Goal: Task Accomplishment & Management: Manage account settings

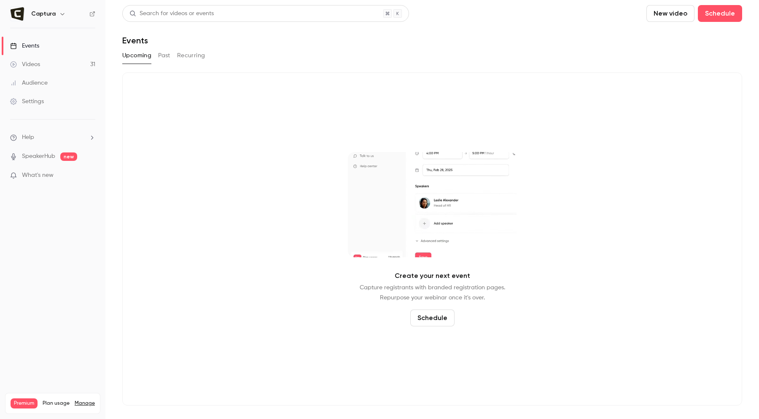
click at [522, 124] on div "Create your next event Capture registrants with branded registration pages. Rep…" at bounding box center [432, 239] width 620 height 333
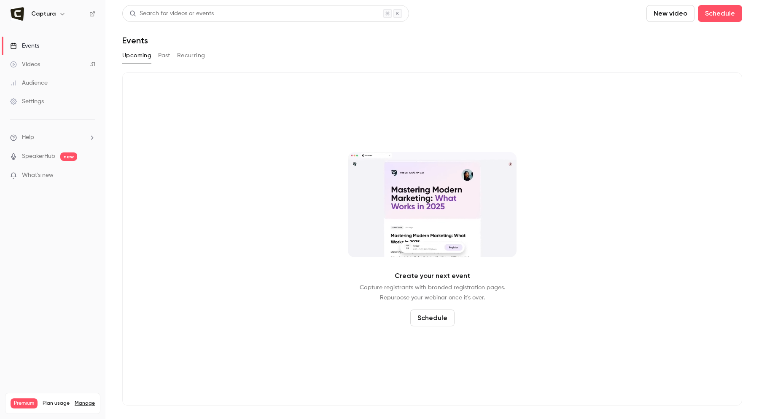
click at [669, 16] on button "New video" at bounding box center [670, 13] width 48 height 17
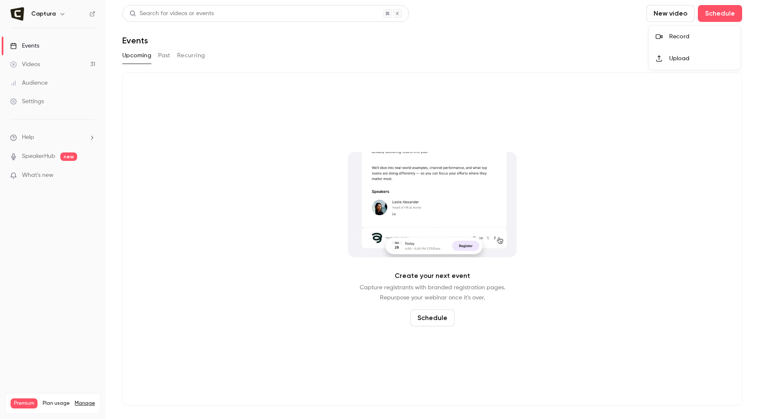
click at [669, 33] on div "Record" at bounding box center [701, 36] width 64 height 8
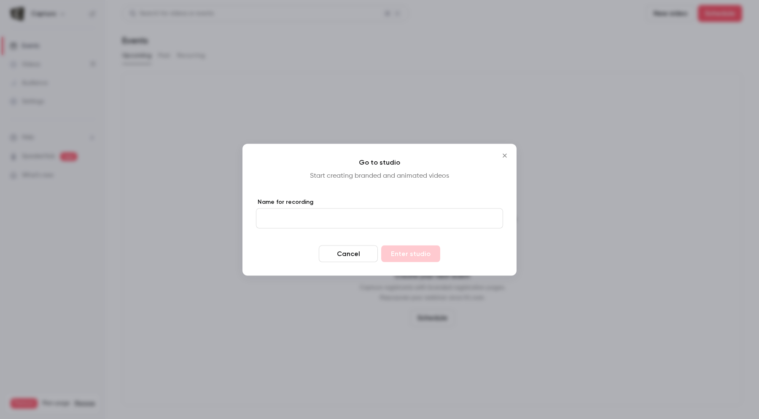
click at [341, 215] on input "Name for recording" at bounding box center [379, 218] width 247 height 20
click at [350, 211] on input "Name for recording" at bounding box center [379, 218] width 247 height 20
click at [347, 213] on input "Name for recording" at bounding box center [379, 218] width 247 height 20
type input "**********"
click at [399, 251] on button "Enter studio" at bounding box center [410, 253] width 59 height 17
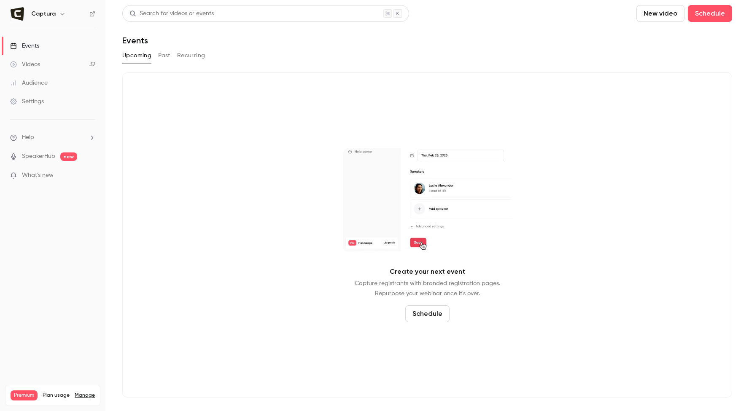
click at [41, 69] on link "Videos 32" at bounding box center [52, 64] width 105 height 19
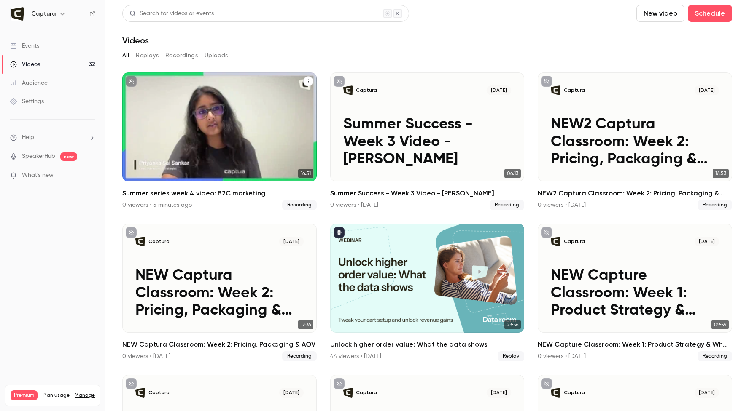
click at [204, 193] on h2 "Summer series week 4 video: B2C marketing" at bounding box center [219, 193] width 194 height 10
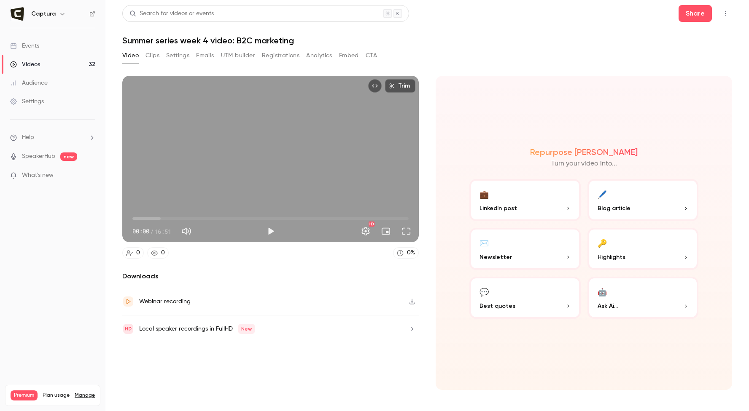
click at [182, 55] on button "Settings" at bounding box center [177, 55] width 23 height 13
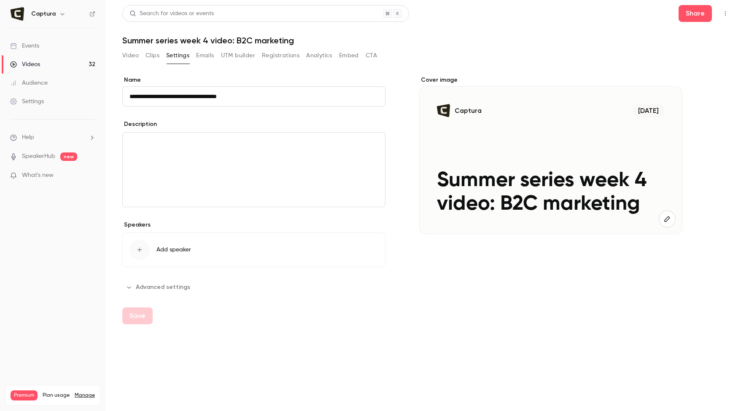
click at [48, 64] on link "Videos 32" at bounding box center [52, 64] width 105 height 19
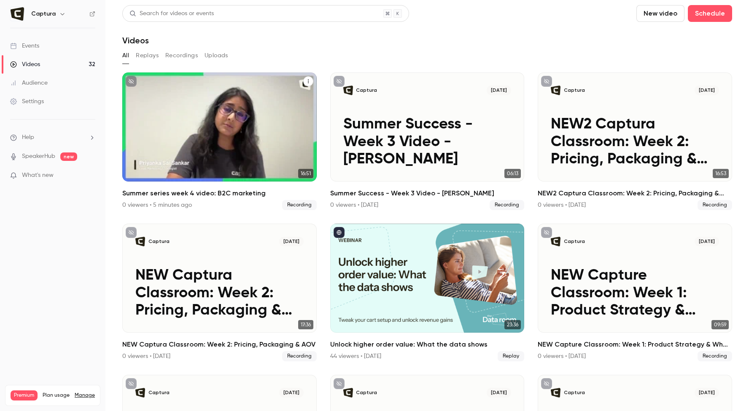
click at [304, 88] on div "Captura Aug 13 Summer series week 4 video: B2C marketing" at bounding box center [219, 127] width 194 height 109
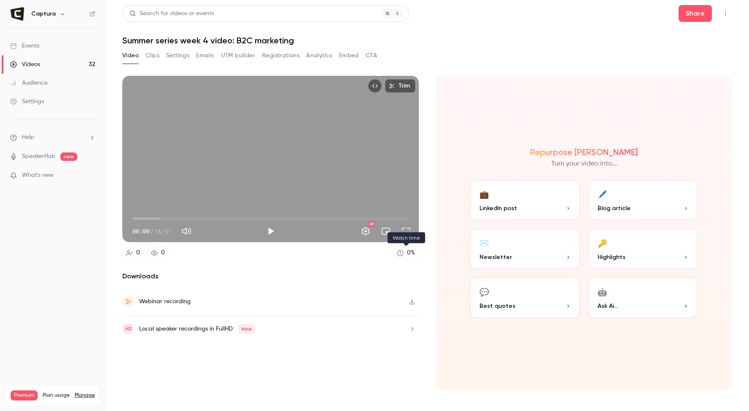
click at [403, 249] on link "0 %" at bounding box center [406, 252] width 26 height 11
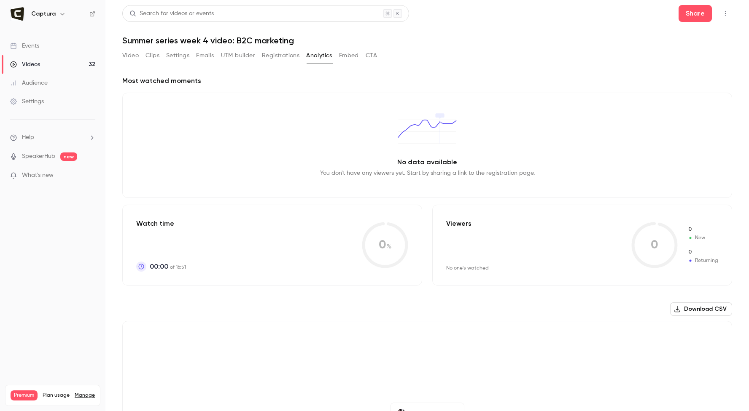
click at [126, 58] on button "Video" at bounding box center [130, 55] width 16 height 13
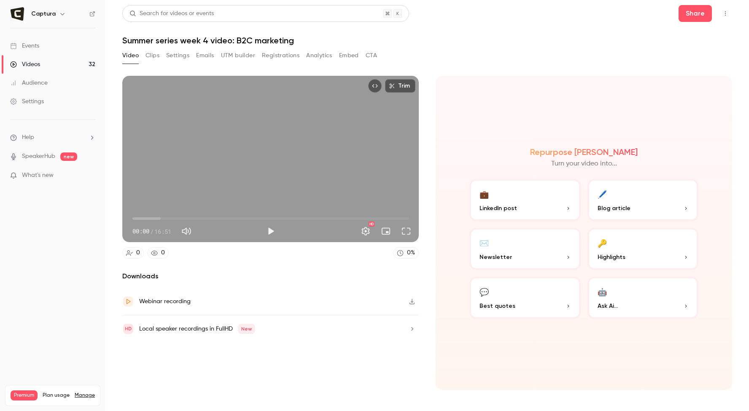
click at [230, 299] on div "Webinar recording" at bounding box center [270, 301] width 296 height 27
click at [508, 47] on div "Search for videos or events Share Summer series week 4 video: B2C marketing Vid…" at bounding box center [427, 205] width 610 height 401
click at [142, 275] on h2 "Downloads" at bounding box center [270, 276] width 296 height 10
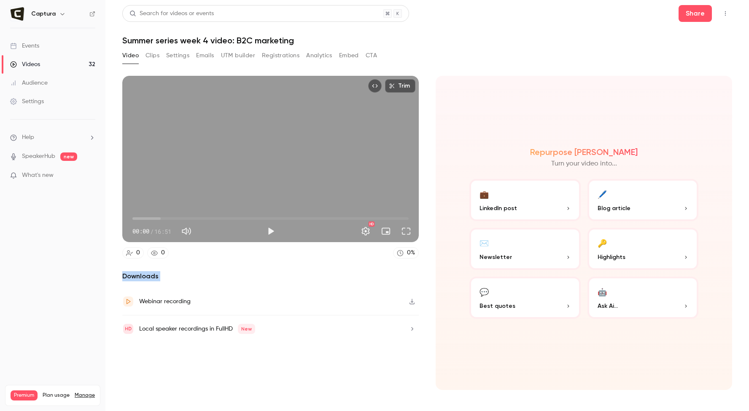
click at [142, 275] on h2 "Downloads" at bounding box center [270, 276] width 296 height 10
click at [186, 278] on h2 "Downloads" at bounding box center [270, 276] width 296 height 10
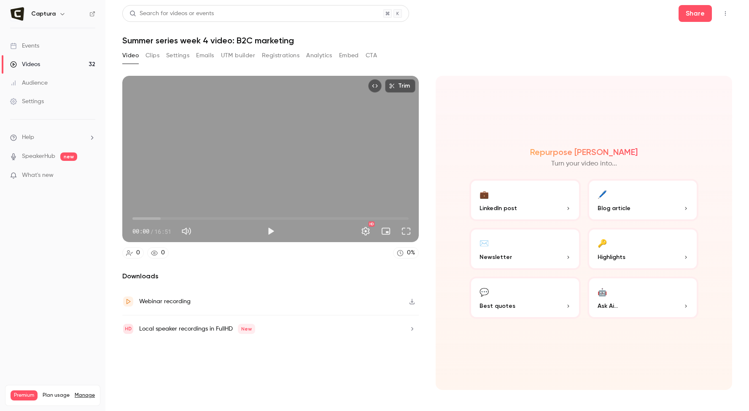
click at [148, 275] on h2 "Downloads" at bounding box center [270, 276] width 296 height 10
click at [182, 276] on h2 "Downloads" at bounding box center [270, 276] width 296 height 10
click at [159, 39] on h1 "Summer series week 4 video: B2C marketing" at bounding box center [427, 40] width 610 height 10
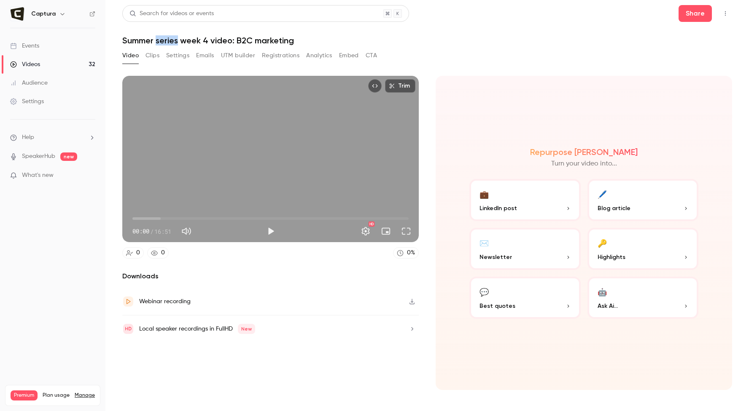
click at [159, 39] on h1 "Summer series week 4 video: B2C marketing" at bounding box center [427, 40] width 610 height 10
click at [165, 39] on h1 "Summer series week 4 video: B2C marketing" at bounding box center [427, 40] width 610 height 10
click at [642, 370] on div "Repurpose Ai Turn your video into... 💼 LinkedIn post 🖊️ Blog article ✉️ Newslet…" at bounding box center [583, 233] width 296 height 314
click at [67, 279] on nav "Captura Events Videos 32 Audience Settings Help SpeakerHub new What's new Premi…" at bounding box center [52, 205] width 105 height 411
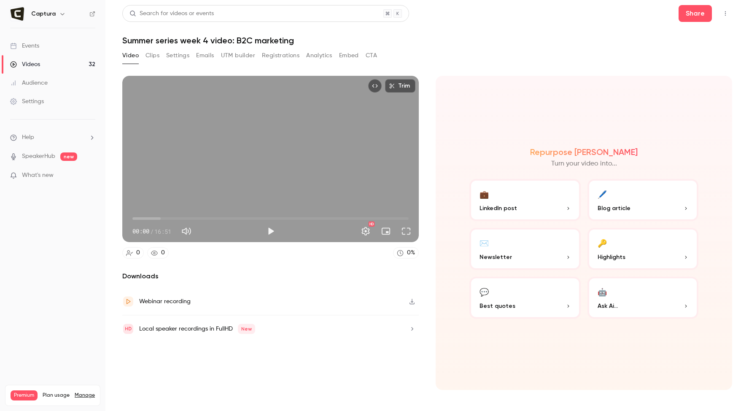
click at [63, 142] on li "Help" at bounding box center [52, 137] width 85 height 9
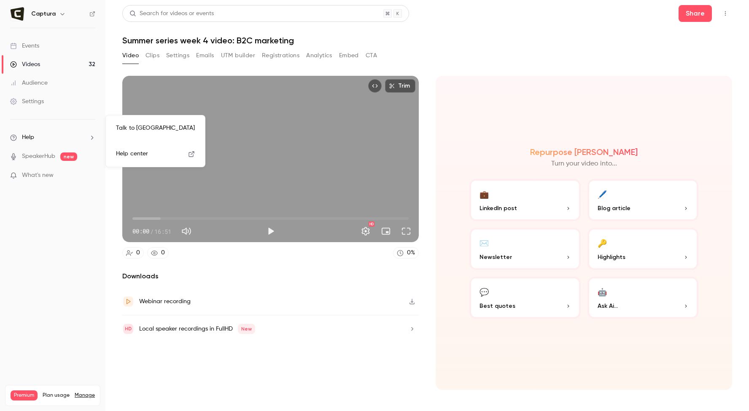
click at [159, 129] on link "Talk to us" at bounding box center [155, 128] width 92 height 22
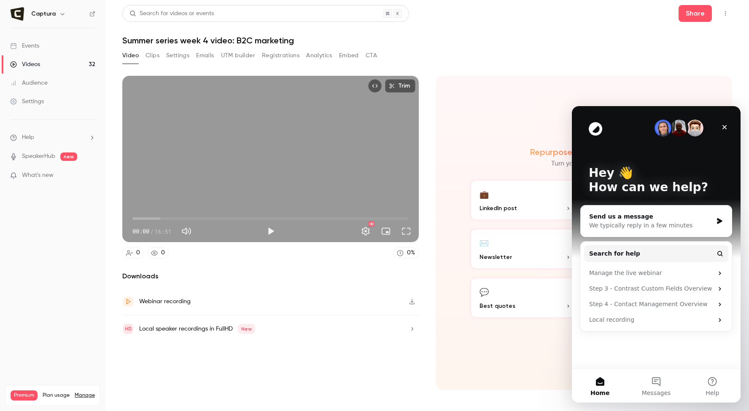
click at [646, 347] on div "Hey 👋 How can we help? Send us a message We typically reply in a few minutes Se…" at bounding box center [656, 237] width 169 height 263
click at [649, 227] on div "We typically reply in a few minutes" at bounding box center [651, 225] width 124 height 9
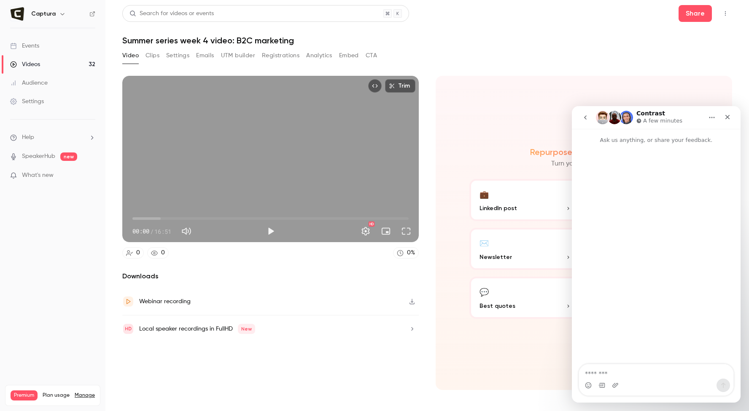
click at [612, 371] on textarea "Message…" at bounding box center [656, 372] width 154 height 14
click at [602, 373] on textarea "Message…" at bounding box center [656, 372] width 154 height 14
click at [48, 45] on link "Events" at bounding box center [52, 46] width 105 height 19
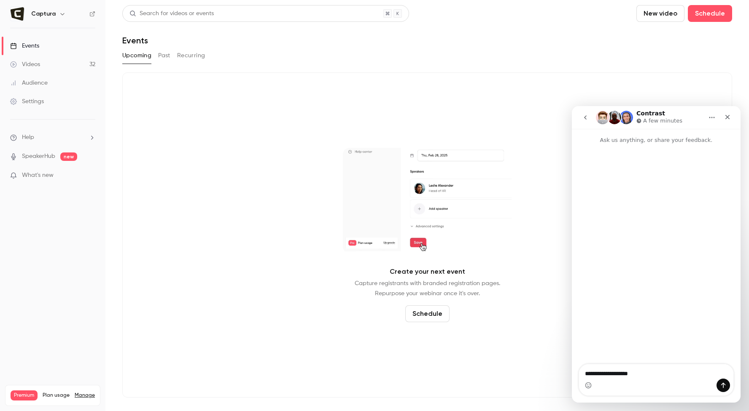
click at [658, 15] on button "New video" at bounding box center [660, 13] width 48 height 17
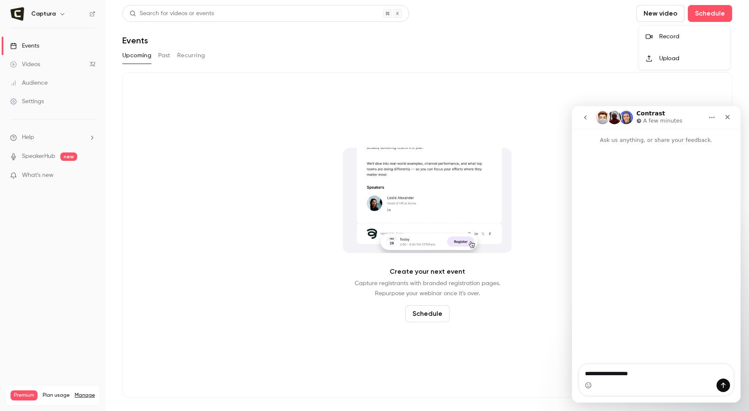
click at [52, 71] on div at bounding box center [374, 205] width 749 height 411
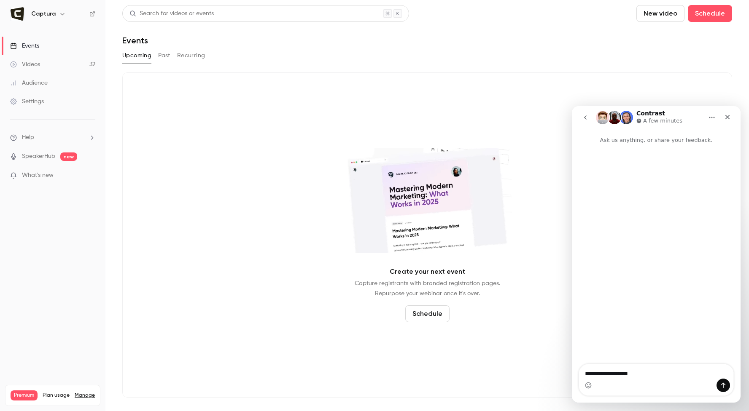
click at [56, 71] on link "Videos 32" at bounding box center [52, 64] width 105 height 19
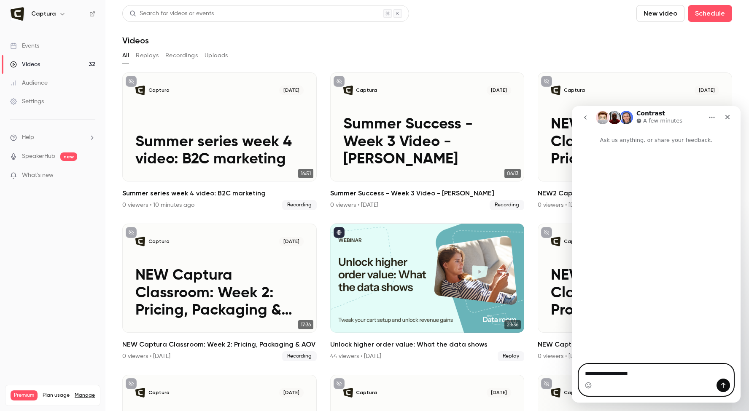
click at [664, 375] on textarea "**********" at bounding box center [656, 372] width 154 height 14
click at [712, 373] on textarea "**********" at bounding box center [656, 372] width 154 height 14
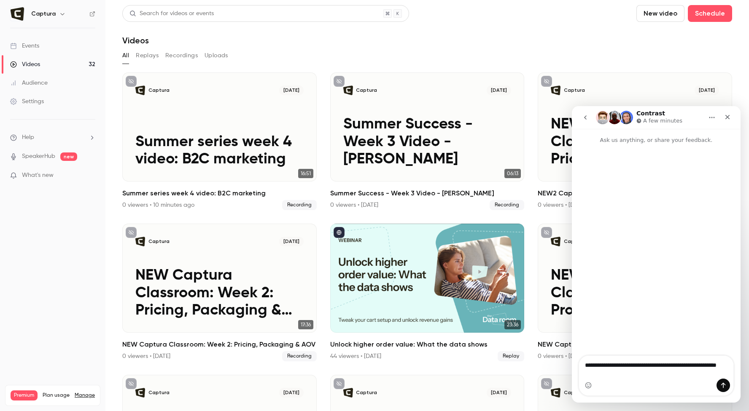
click at [73, 62] on link "Videos 32" at bounding box center [52, 64] width 105 height 19
click at [656, 376] on textarea "**********" at bounding box center [656, 367] width 154 height 23
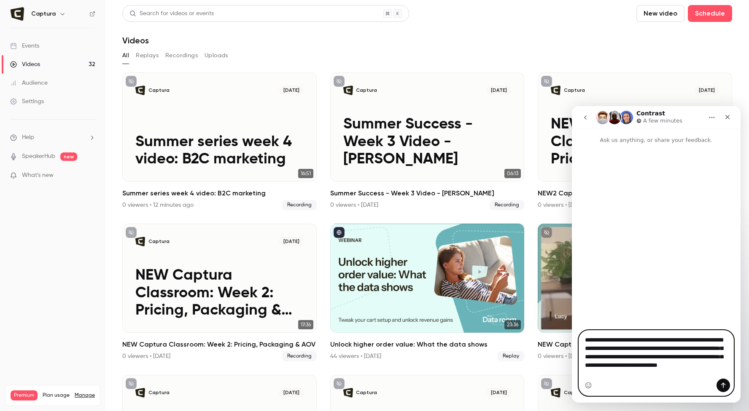
type textarea "**********"
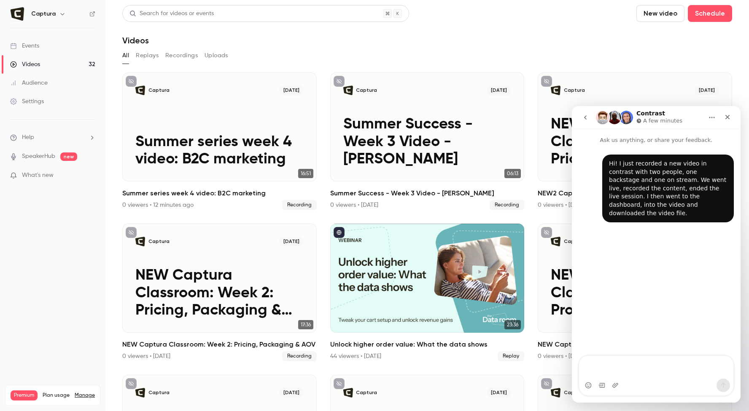
click at [618, 365] on textarea "Message…" at bounding box center [656, 367] width 154 height 23
type textarea "*"
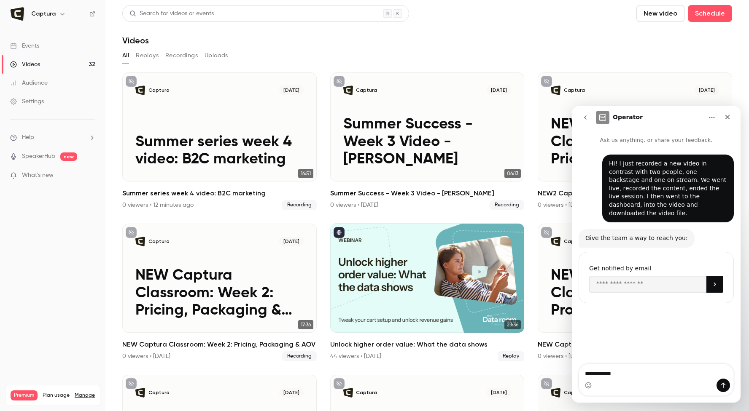
type textarea "**********"
click at [651, 283] on input "Enter your email" at bounding box center [647, 284] width 117 height 17
click at [654, 279] on input "Enter your email" at bounding box center [647, 284] width 117 height 17
type input "**********"
click at [711, 281] on icon "Submit" at bounding box center [714, 284] width 7 height 7
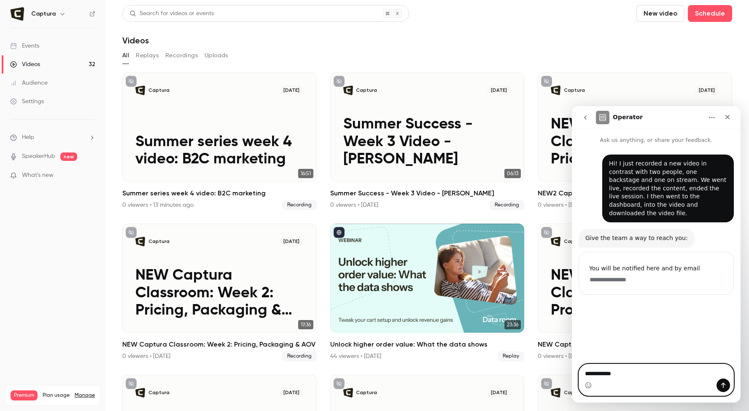
click at [641, 365] on textarea "**********" at bounding box center [656, 376] width 154 height 23
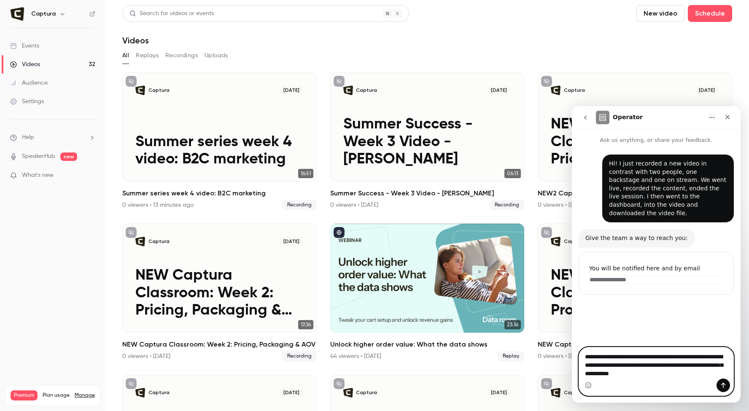
type textarea "**********"
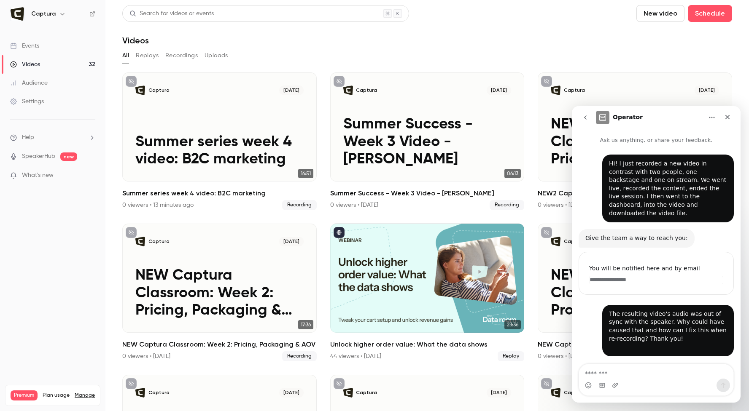
click at [623, 320] on div "The resulting video's audio was out of sync with the speaker. Why could have ca…" at bounding box center [668, 330] width 118 height 41
click at [618, 369] on textarea "Message…" at bounding box center [656, 372] width 154 height 14
click at [513, 24] on header "Search for videos or events New video Schedule Videos" at bounding box center [427, 25] width 610 height 40
click at [583, 122] on button "go back" at bounding box center [585, 118] width 16 height 16
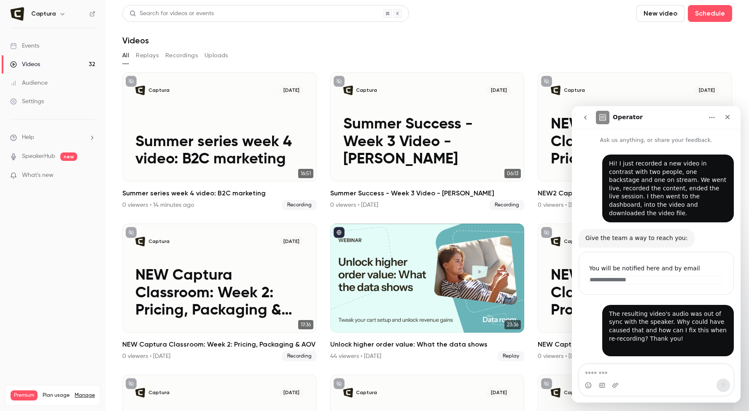
click at [587, 122] on button "go back" at bounding box center [585, 118] width 16 height 16
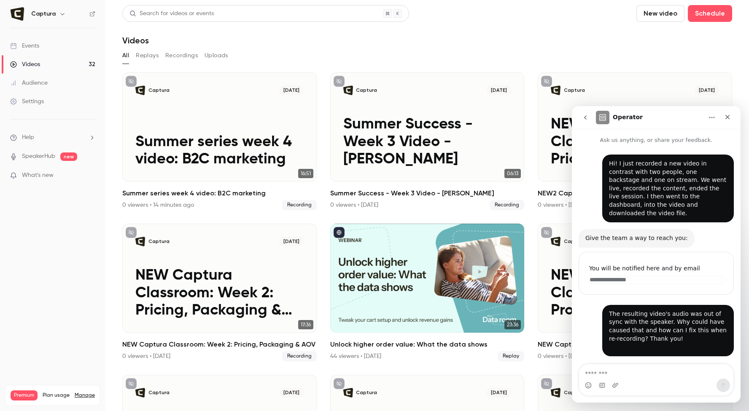
click at [610, 371] on textarea "Message…" at bounding box center [656, 372] width 154 height 14
click at [723, 115] on div "Close" at bounding box center [727, 117] width 15 height 15
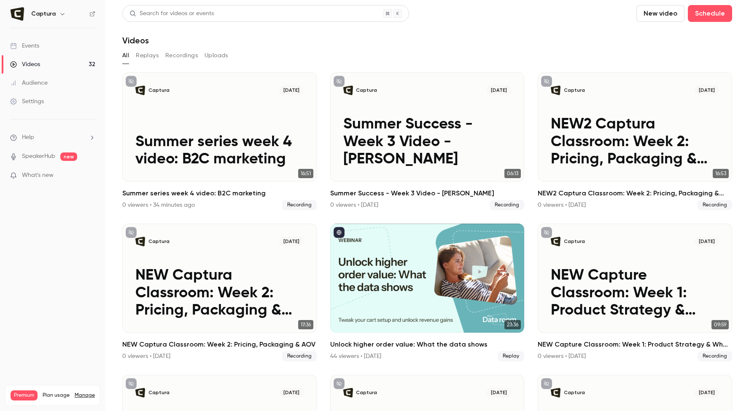
click at [656, 35] on div "Videos" at bounding box center [427, 40] width 610 height 10
click at [658, 16] on button "New video" at bounding box center [660, 13] width 48 height 17
click at [648, 30] on li "Record" at bounding box center [684, 37] width 91 height 22
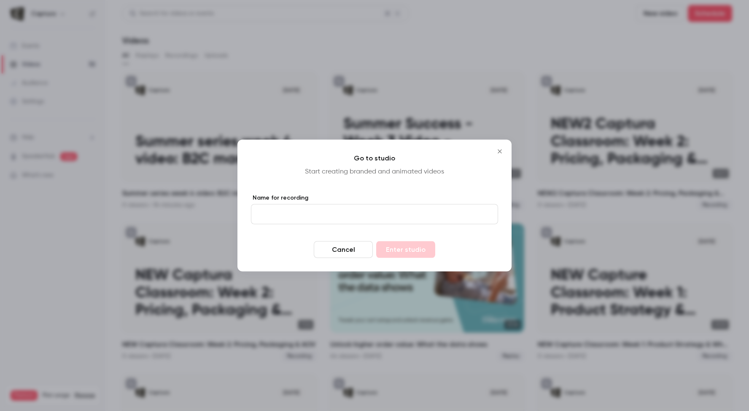
click at [395, 213] on input "Name for recording" at bounding box center [374, 214] width 247 height 20
click at [349, 256] on button "Cancel" at bounding box center [343, 250] width 59 height 17
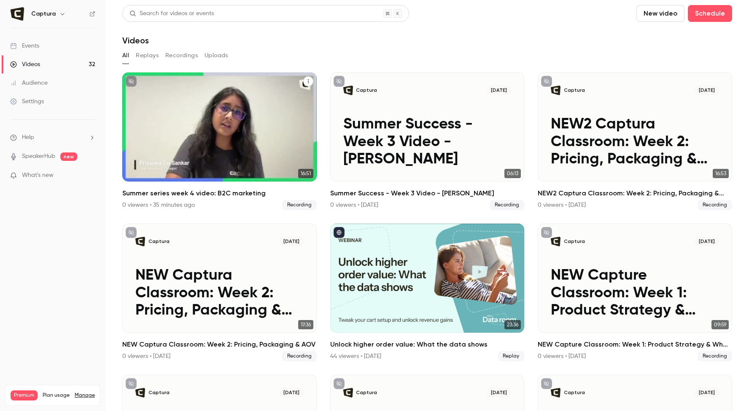
click at [115, 195] on main "Search for videos or events New video Schedule Videos All Replays Recordings Up…" at bounding box center [426, 205] width 643 height 411
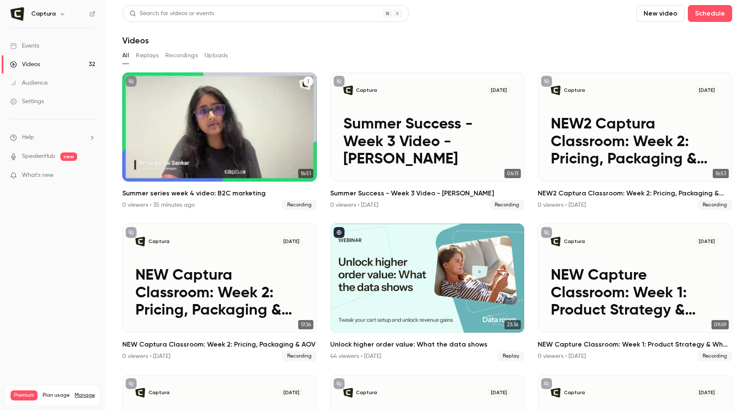
click at [129, 195] on h2 "Summer series week 4 video: B2C marketing" at bounding box center [219, 193] width 194 height 10
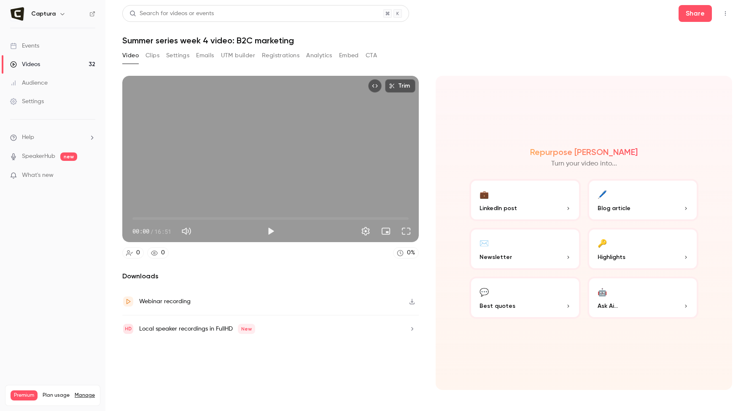
click at [260, 37] on h1 "Summer series week 4 video: B2C marketing" at bounding box center [427, 40] width 610 height 10
copy div "Summer series week 4 video: B2C marketing Video Clips Settings Emails UTM build…"
click at [47, 68] on link "Videos 32" at bounding box center [52, 64] width 105 height 19
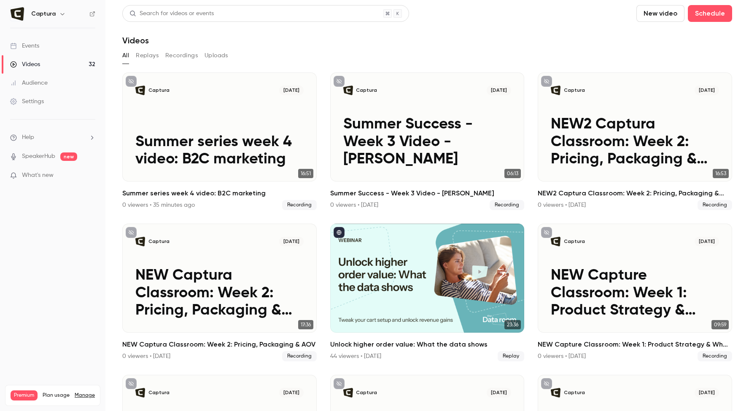
click at [650, 11] on button "New video" at bounding box center [660, 13] width 48 height 17
click at [647, 30] on li "Record" at bounding box center [684, 37] width 91 height 22
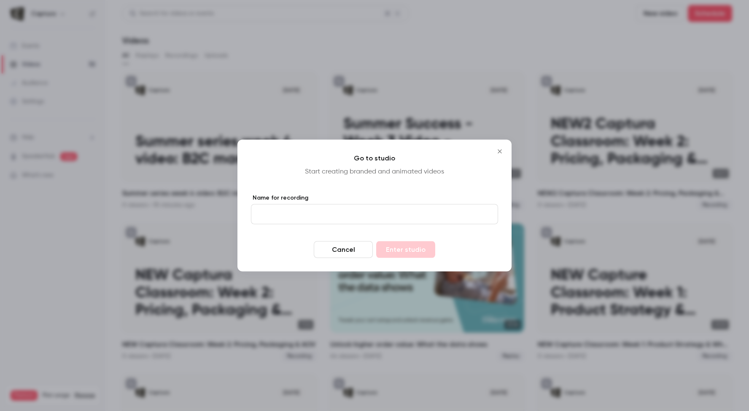
click at [384, 210] on input "Name for recording" at bounding box center [374, 214] width 247 height 20
paste input "**********"
type input "**********"
click at [398, 248] on button "Enter studio" at bounding box center [405, 250] width 59 height 17
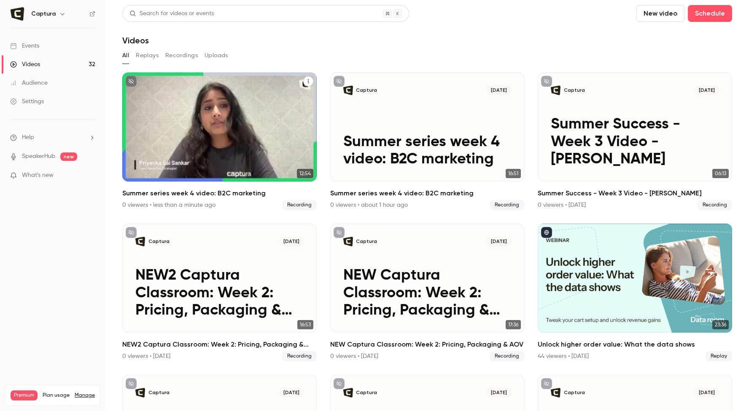
click at [227, 191] on h2 "Summer series week 4 video: B2C marketing" at bounding box center [219, 193] width 194 height 10
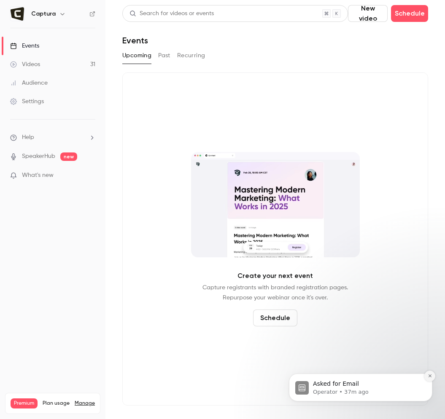
click at [431, 375] on icon "Dismiss notification" at bounding box center [429, 376] width 5 height 5
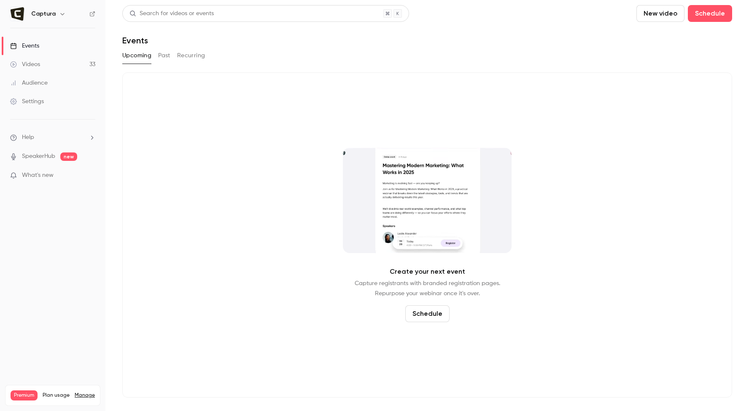
click at [55, 63] on link "Videos 33" at bounding box center [52, 64] width 105 height 19
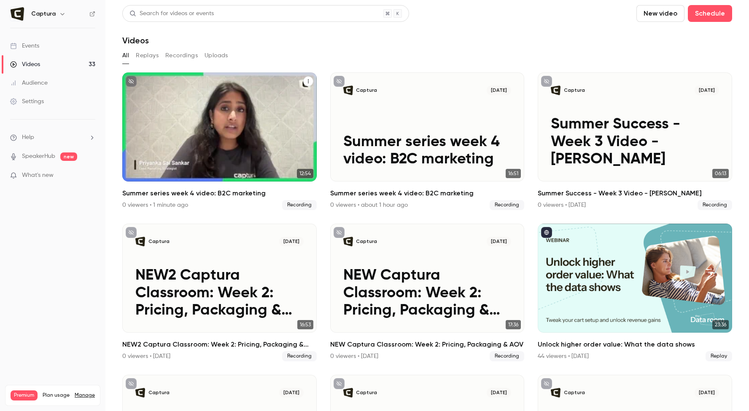
click at [246, 193] on h2 "Summer series week 4 video: B2C marketing" at bounding box center [219, 193] width 194 height 10
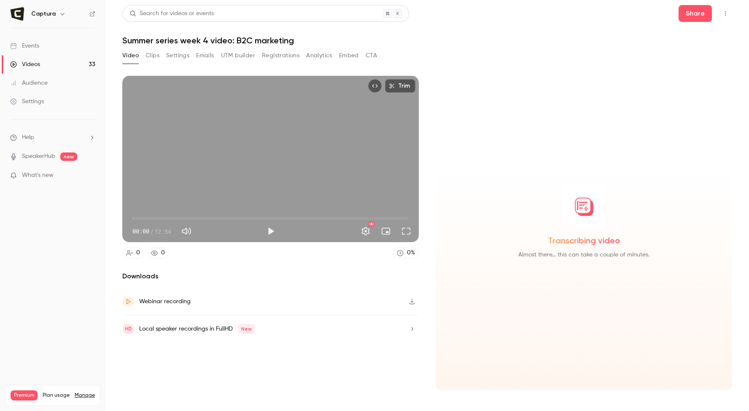
click at [285, 41] on h1 "Summer series week 4 video: B2C marketing" at bounding box center [427, 40] width 610 height 10
click at [723, 15] on icon "Top Bar Actions" at bounding box center [725, 14] width 7 height 6
click at [496, 83] on div at bounding box center [374, 205] width 749 height 411
click at [175, 58] on button "Settings" at bounding box center [177, 55] width 23 height 13
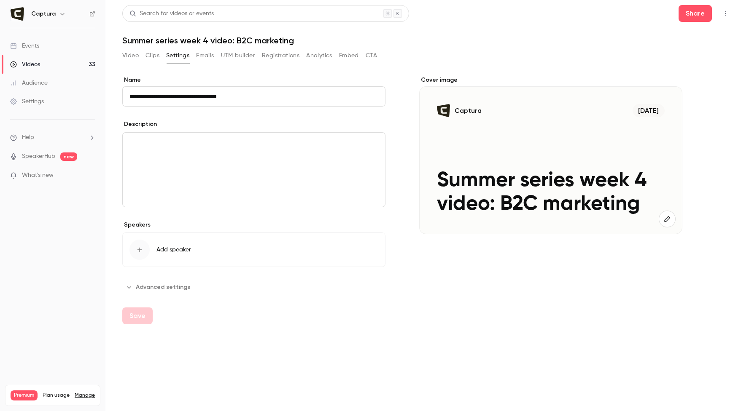
click at [266, 97] on input "**********" at bounding box center [253, 96] width 263 height 20
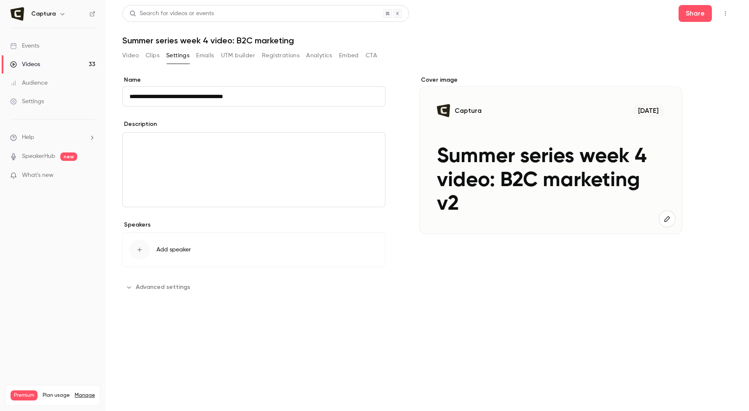
type input "**********"
click at [131, 316] on button "Save" at bounding box center [137, 316] width 30 height 17
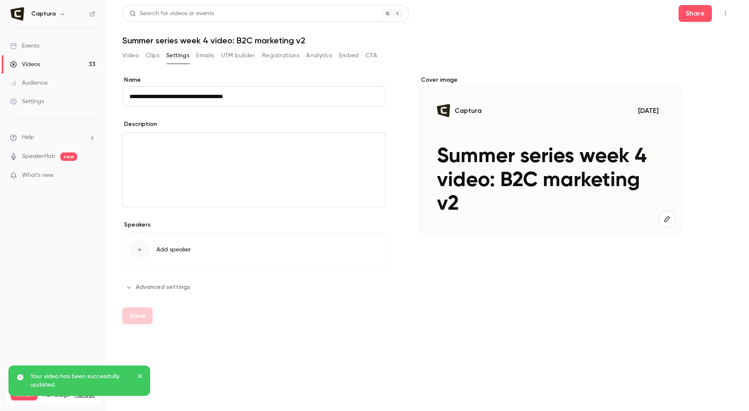
click at [130, 55] on button "Video" at bounding box center [130, 55] width 16 height 13
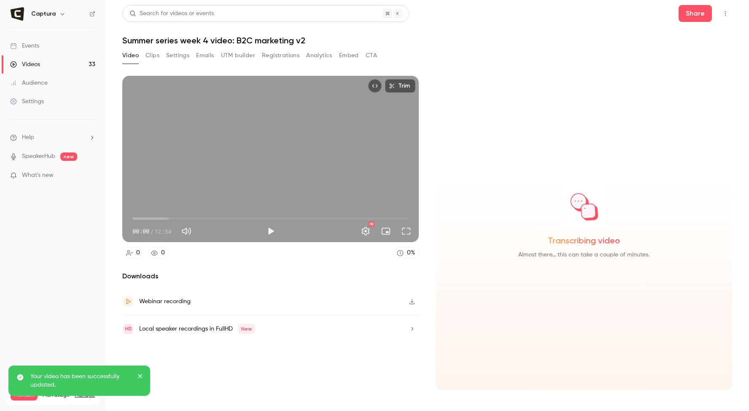
click at [331, 328] on div "Local speaker recordings in FullHD New" at bounding box center [270, 329] width 296 height 27
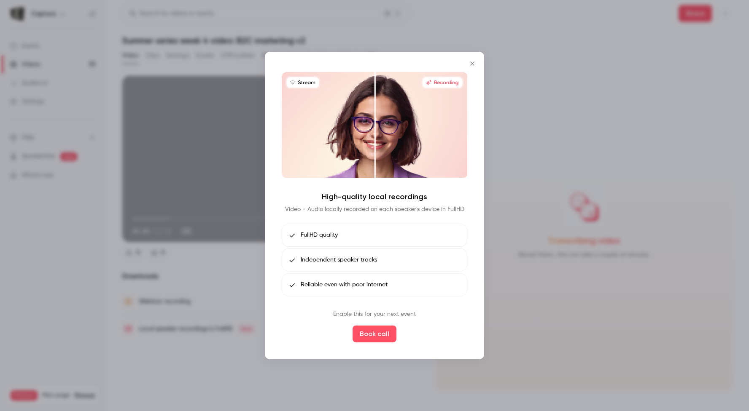
click at [472, 62] on icon "Close" at bounding box center [472, 63] width 10 height 7
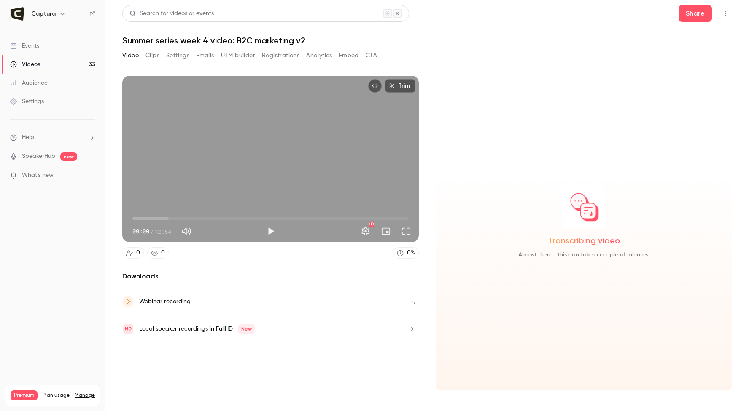
click at [141, 275] on h2 "Downloads" at bounding box center [270, 276] width 296 height 10
click at [159, 300] on div "Webinar recording" at bounding box center [164, 302] width 51 height 10
click at [272, 234] on button "Play" at bounding box center [270, 231] width 17 height 17
click at [279, 193] on div "Trim 00:02 00:02 / 12:54 HD" at bounding box center [270, 159] width 296 height 167
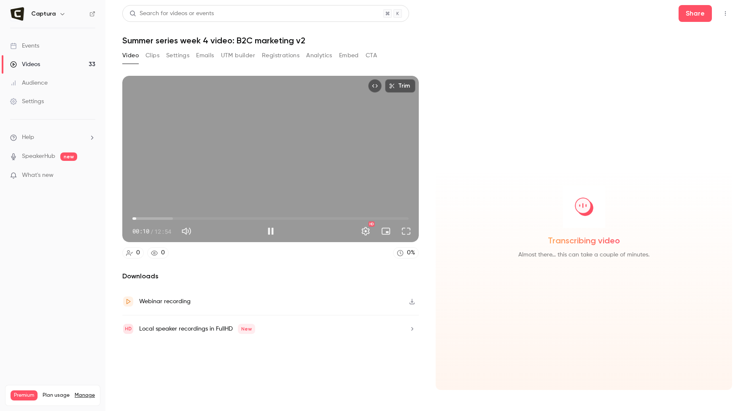
click at [181, 220] on span "00:10" at bounding box center [270, 218] width 276 height 13
click at [271, 230] on button "Pause" at bounding box center [270, 231] width 17 height 17
click at [274, 227] on button "Play" at bounding box center [270, 231] width 17 height 17
click at [270, 234] on button "Pause" at bounding box center [270, 231] width 17 height 17
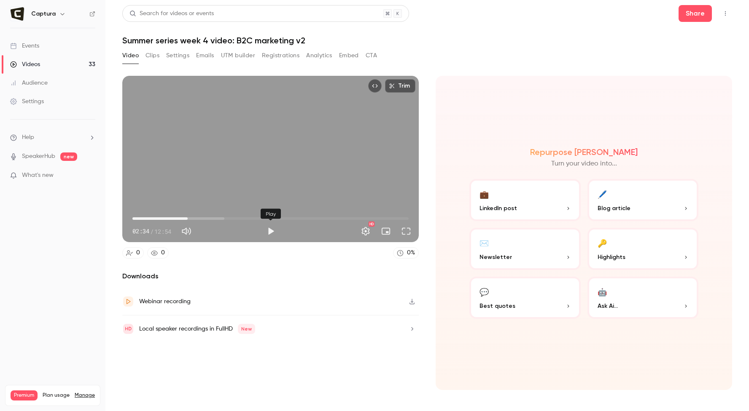
click at [271, 231] on button "Play" at bounding box center [270, 231] width 17 height 17
click at [402, 227] on button "Full screen" at bounding box center [406, 231] width 17 height 17
type input "*****"
click at [274, 231] on button "Pause" at bounding box center [270, 231] width 17 height 17
click at [273, 42] on h1 "Summer series week 4 video: B2C marketing v2" at bounding box center [427, 40] width 610 height 10
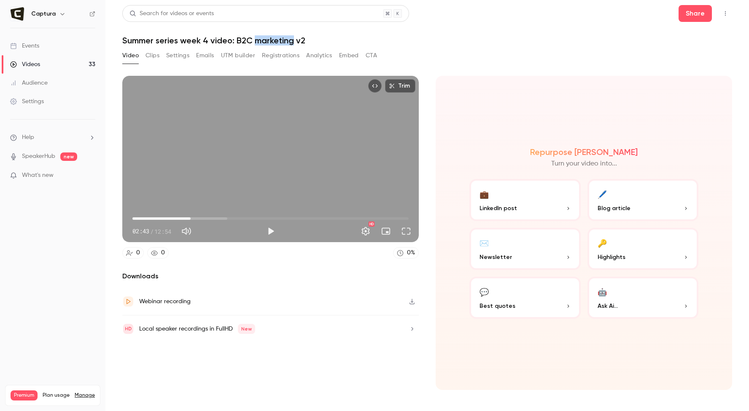
click at [273, 42] on h1 "Summer series week 4 video: B2C marketing v2" at bounding box center [427, 40] width 610 height 10
click at [272, 16] on div "Search for videos or events" at bounding box center [265, 13] width 287 height 17
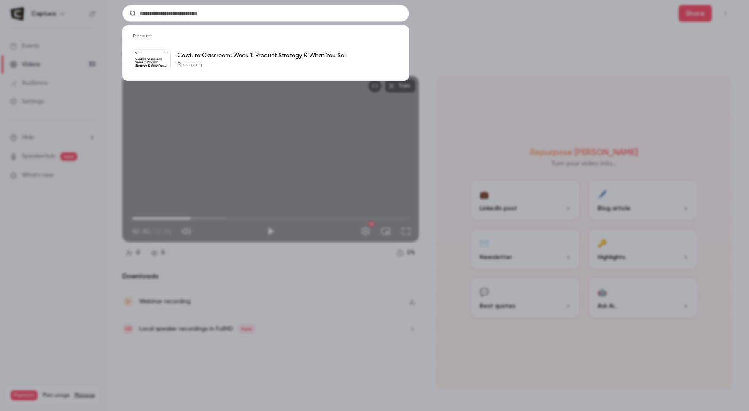
click at [454, 45] on div "Recent Captura [DATE] Capture Classroom: Week 1: Product Strategy & What You Se…" at bounding box center [374, 205] width 749 height 411
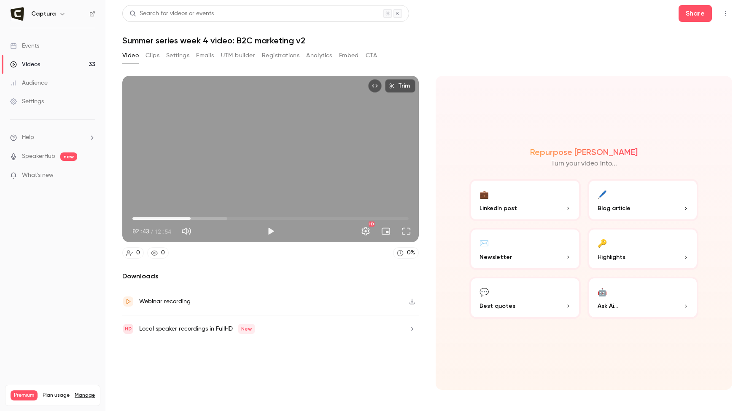
click at [723, 8] on button "Top Bar Actions" at bounding box center [724, 13] width 13 height 13
click at [596, 61] on div at bounding box center [374, 205] width 749 height 411
click at [410, 300] on icon "button" at bounding box center [411, 302] width 7 height 6
click at [222, 40] on h1 "Summer series week 4 video: B2C marketing v2" at bounding box center [427, 40] width 610 height 10
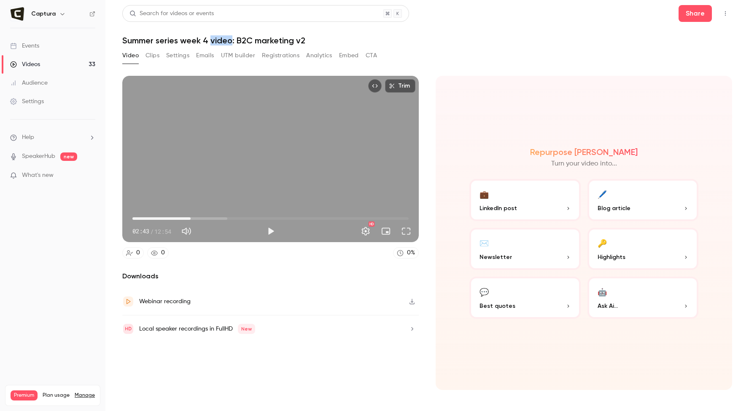
click at [48, 58] on link "Videos 33" at bounding box center [52, 64] width 105 height 19
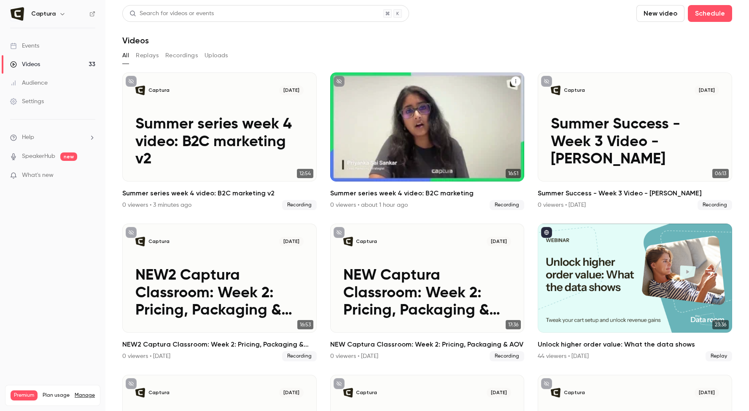
click at [515, 78] on button "Summer series week 4 video: B2C marketing" at bounding box center [515, 81] width 10 height 10
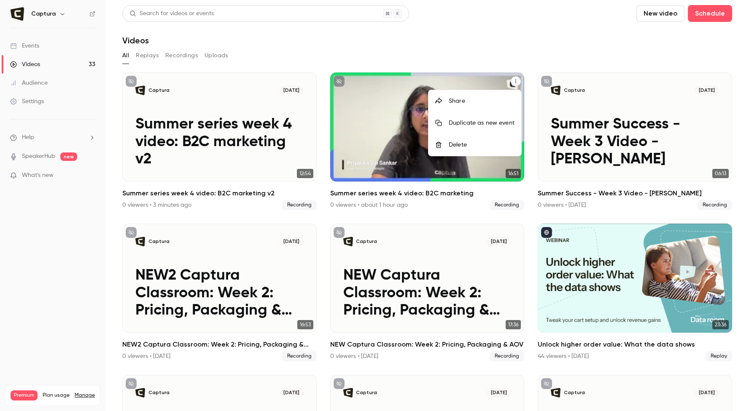
click at [492, 140] on li "Delete" at bounding box center [474, 145] width 93 height 22
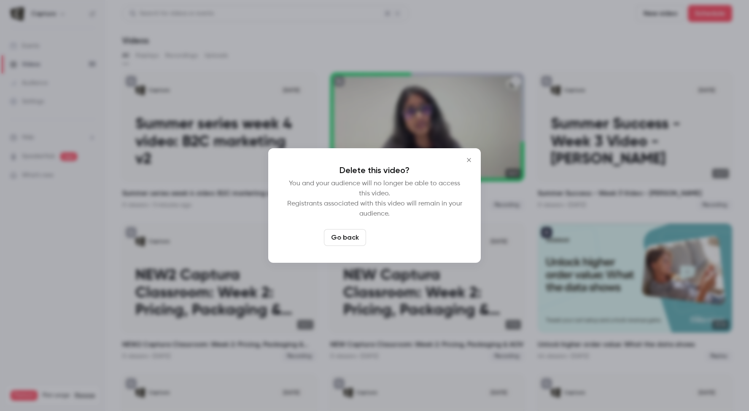
click at [393, 236] on button "Delete video" at bounding box center [397, 237] width 56 height 17
